Goal: Find specific page/section: Find specific page/section

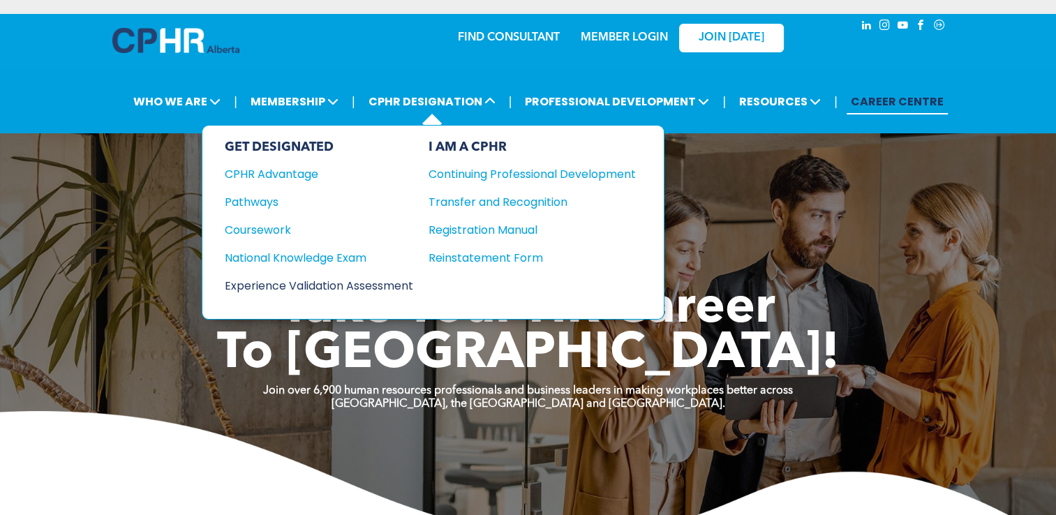
click at [337, 283] on div "Experience Validation Assessment" at bounding box center [310, 285] width 170 height 17
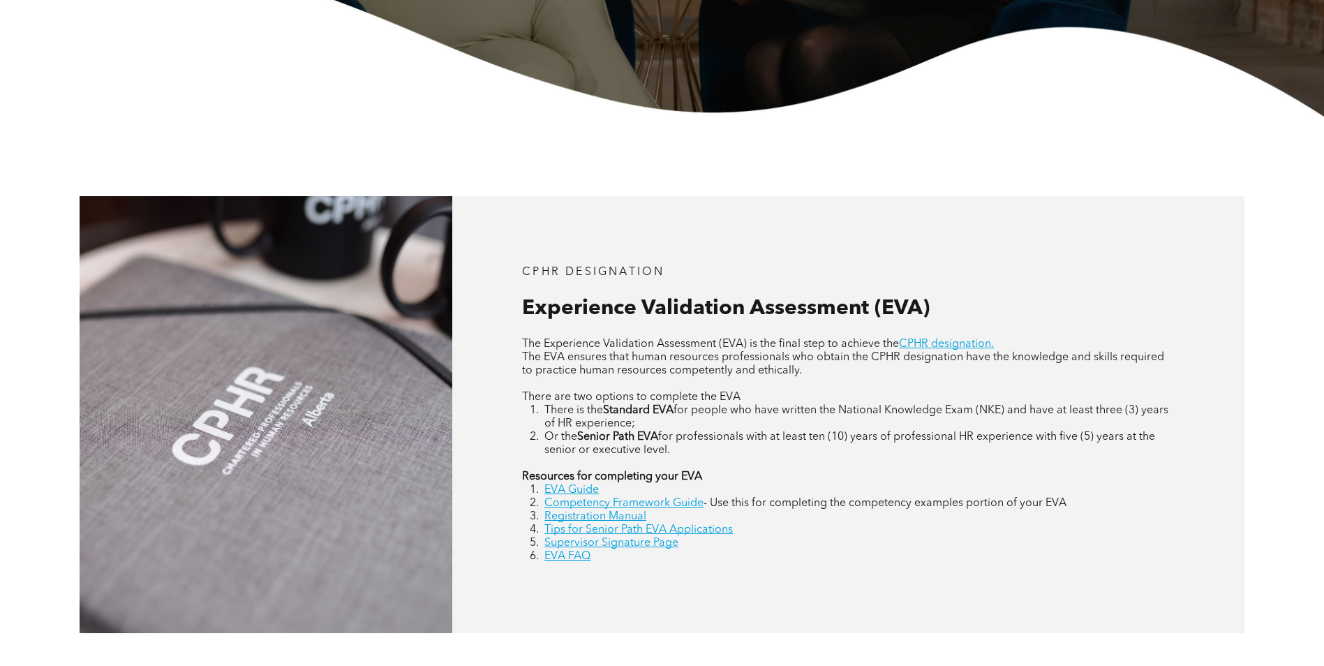
scroll to position [488, 0]
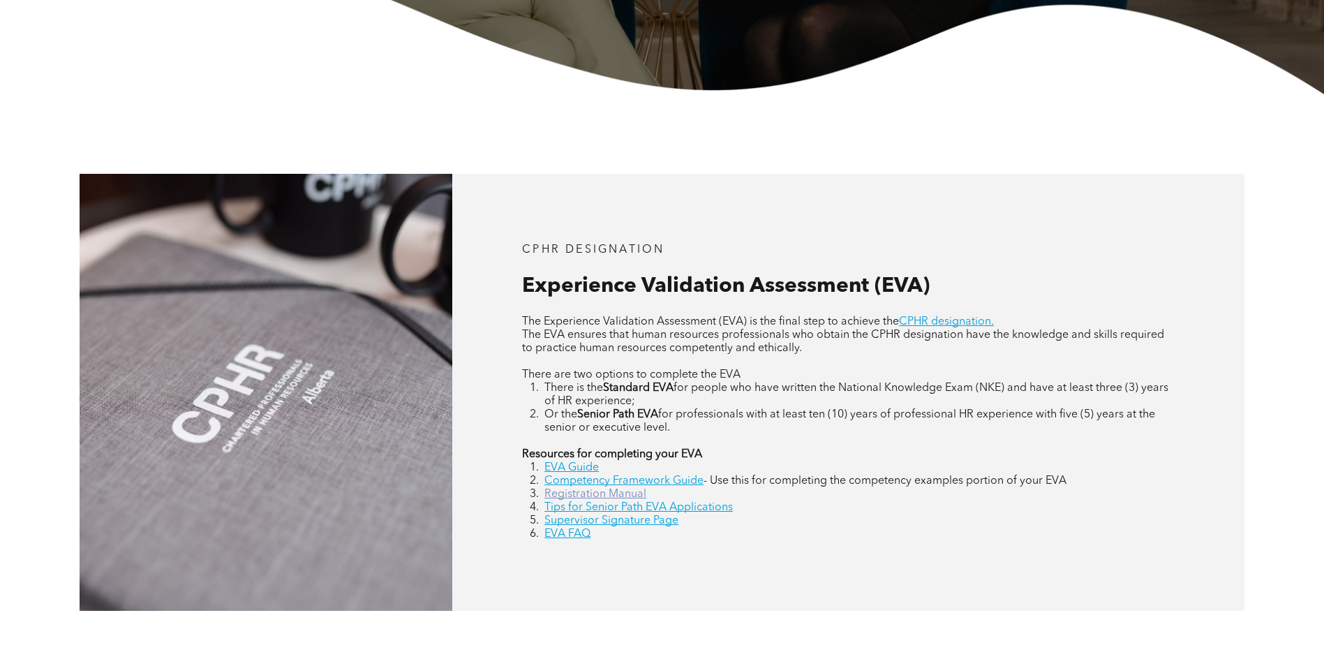
click at [633, 493] on link "Registration Manual" at bounding box center [595, 493] width 102 height 11
